Goal: Task Accomplishment & Management: Use online tool/utility

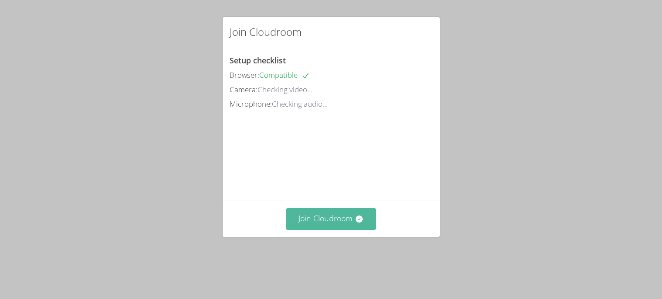
click at [363, 229] on button "Join Cloudroom" at bounding box center [331, 218] width 90 height 21
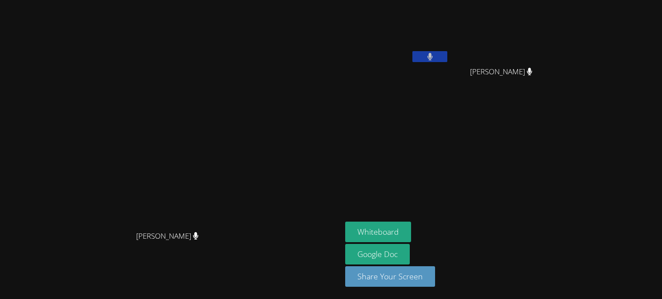
click at [185, 226] on video at bounding box center [171, 132] width 131 height 189
click at [411, 234] on button "Whiteboard" at bounding box center [378, 231] width 66 height 21
